Goal: Find specific page/section: Find specific page/section

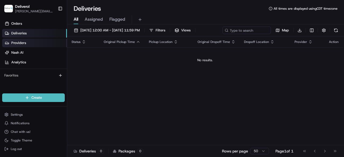
click at [29, 45] on link "Providers" at bounding box center [34, 43] width 65 height 9
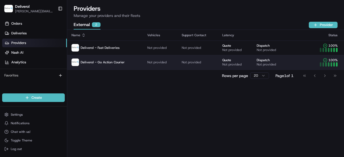
click at [139, 61] on td "Deliverol - Go Action Courier" at bounding box center [105, 62] width 76 height 15
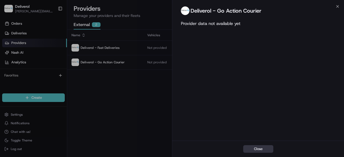
click at [256, 149] on button "Close" at bounding box center [258, 149] width 30 height 8
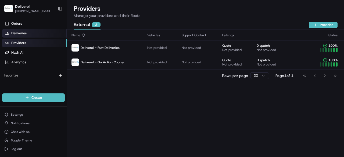
click at [44, 35] on link "Deliveries" at bounding box center [34, 33] width 65 height 9
